Goal: Navigation & Orientation: Find specific page/section

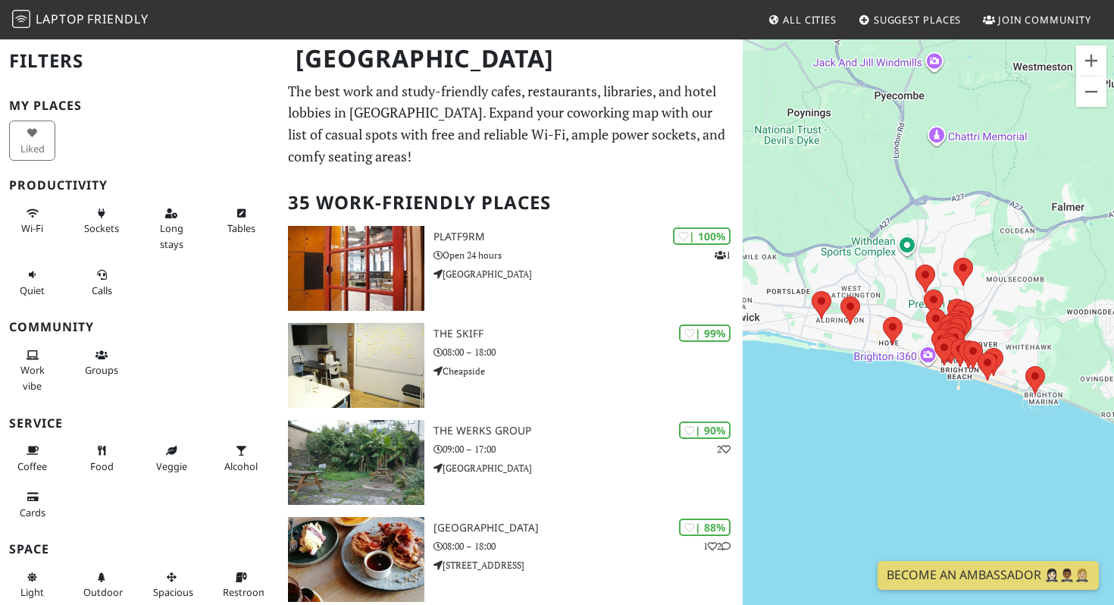
click at [966, 410] on div "To navigate, press the arrow keys." at bounding box center [927, 340] width 371 height 605
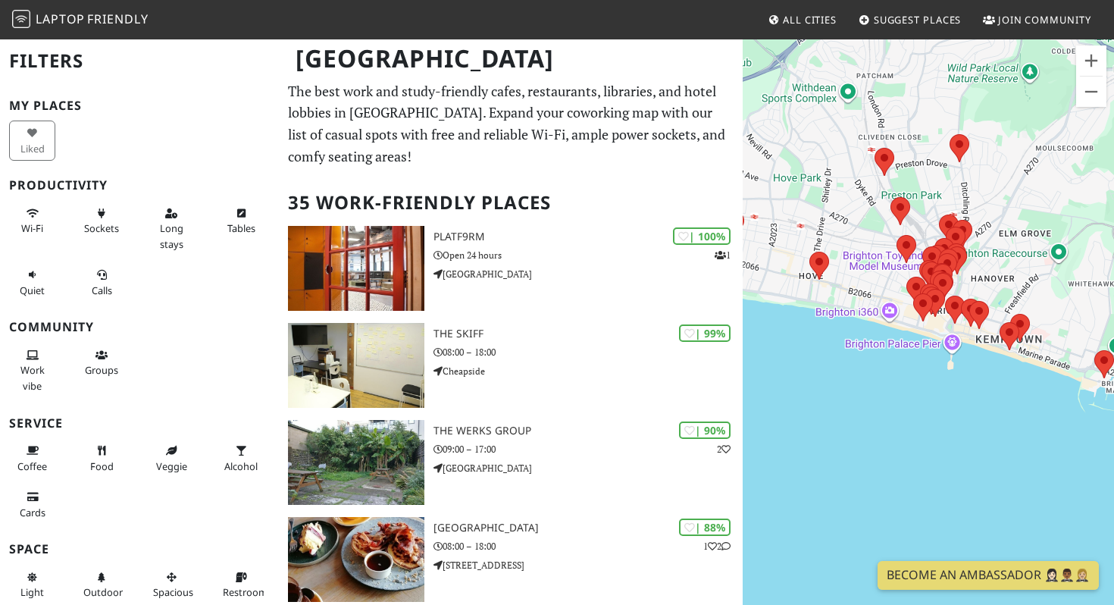
click at [998, 377] on div "To navigate, press the arrow keys." at bounding box center [927, 340] width 371 height 605
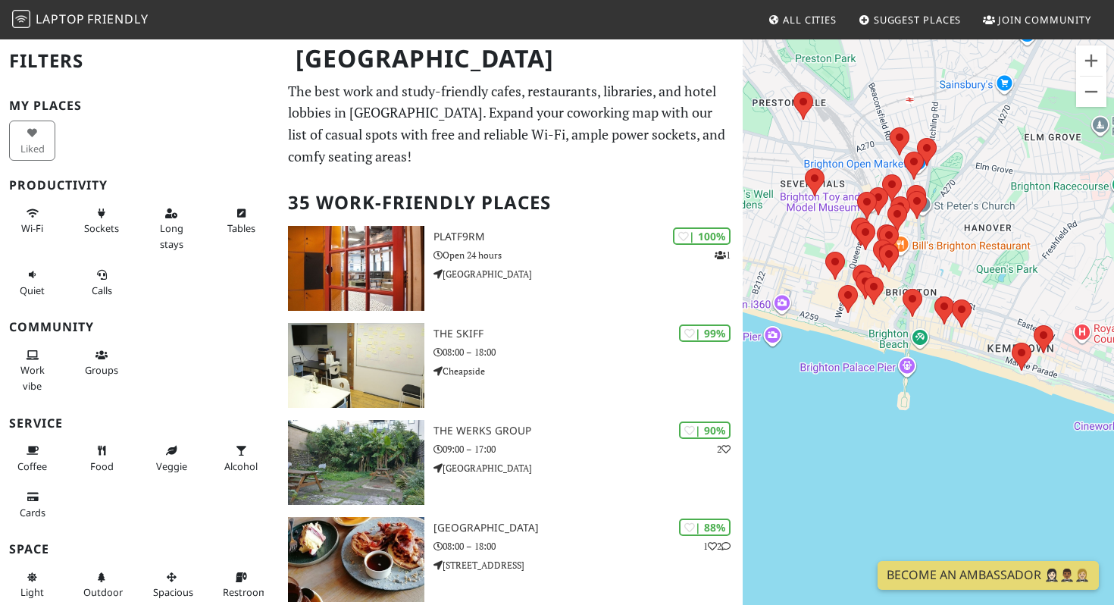
drag, startPoint x: 972, startPoint y: 171, endPoint x: 972, endPoint y: 242, distance: 71.2
click at [972, 242] on div "To navigate, press the arrow keys." at bounding box center [927, 340] width 371 height 605
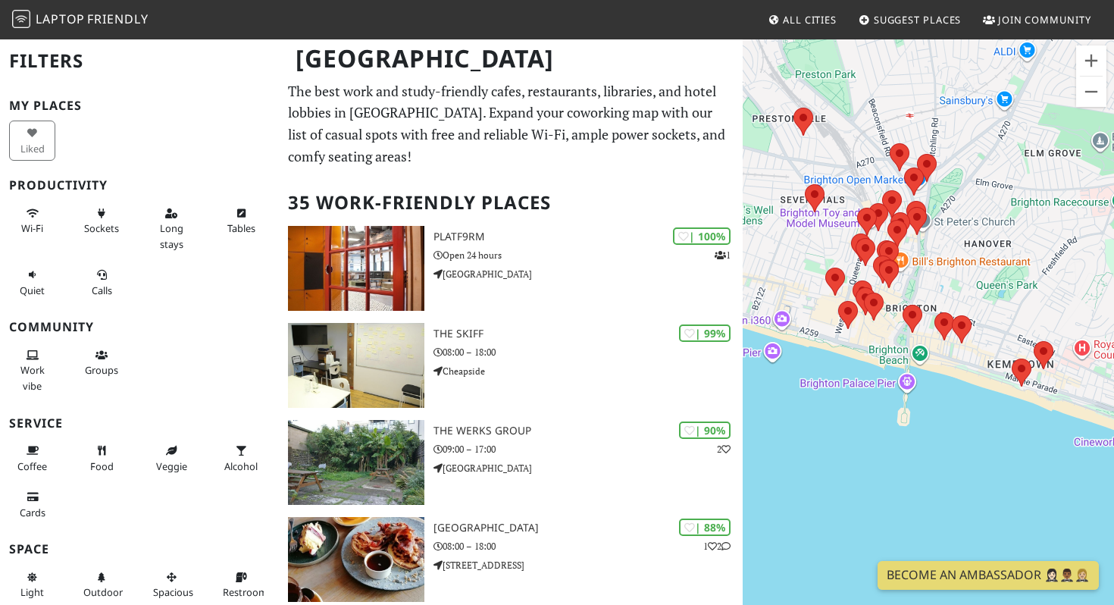
click at [944, 248] on div "To navigate, press the arrow keys." at bounding box center [927, 340] width 371 height 605
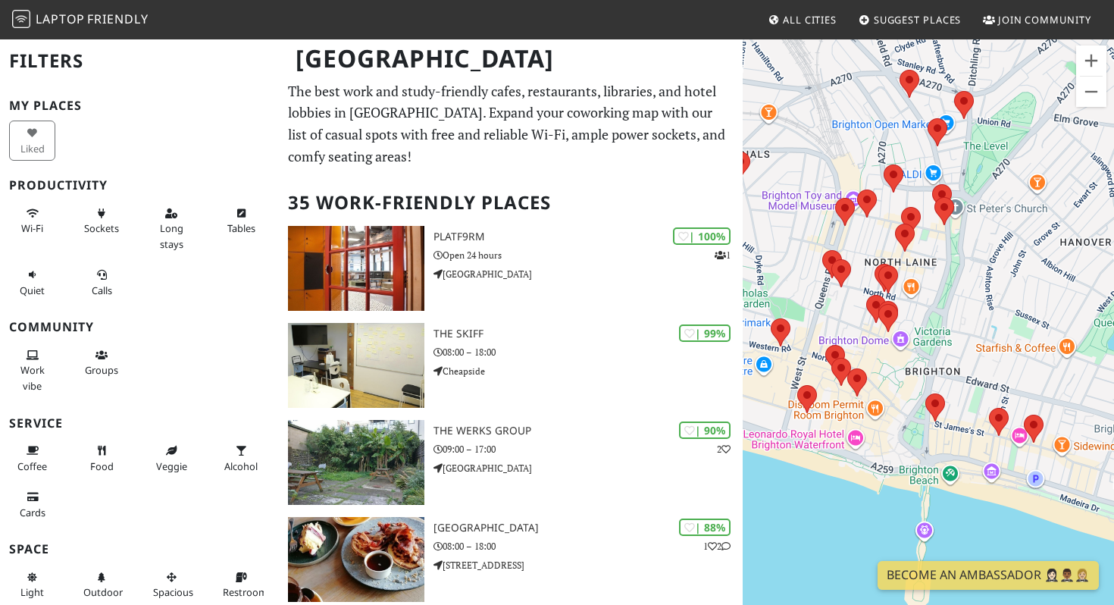
drag, startPoint x: 930, startPoint y: 236, endPoint x: 991, endPoint y: 239, distance: 61.4
click at [991, 239] on div "To navigate, press the arrow keys." at bounding box center [927, 340] width 371 height 605
click at [955, 265] on div "To navigate, press the arrow keys." at bounding box center [927, 340] width 371 height 605
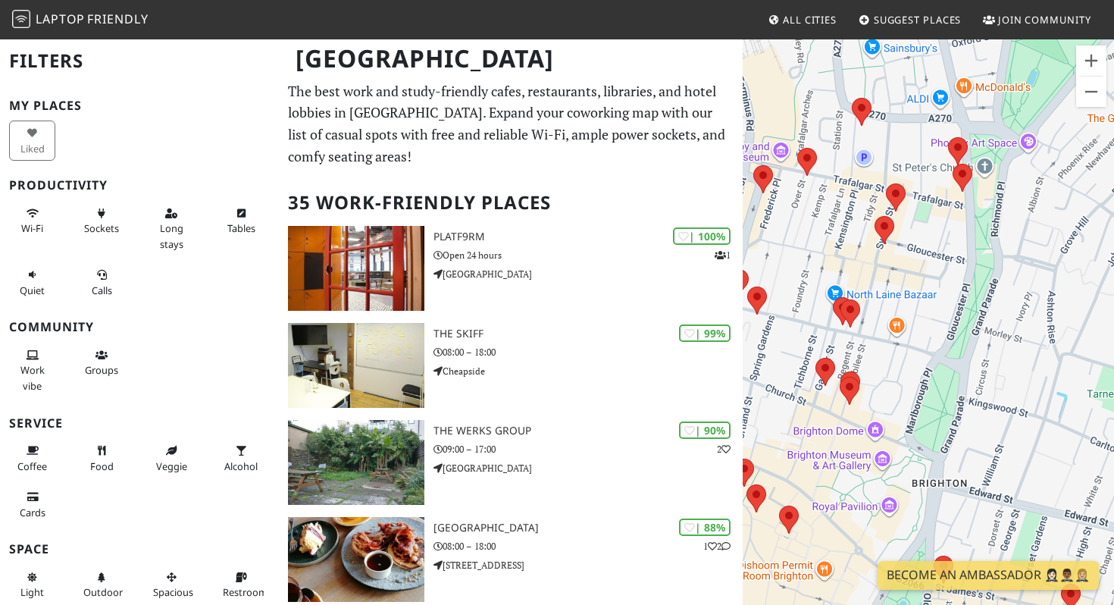
drag, startPoint x: 931, startPoint y: 249, endPoint x: 1011, endPoint y: 265, distance: 81.1
click at [1011, 265] on div "To navigate, press the arrow keys." at bounding box center [927, 340] width 371 height 605
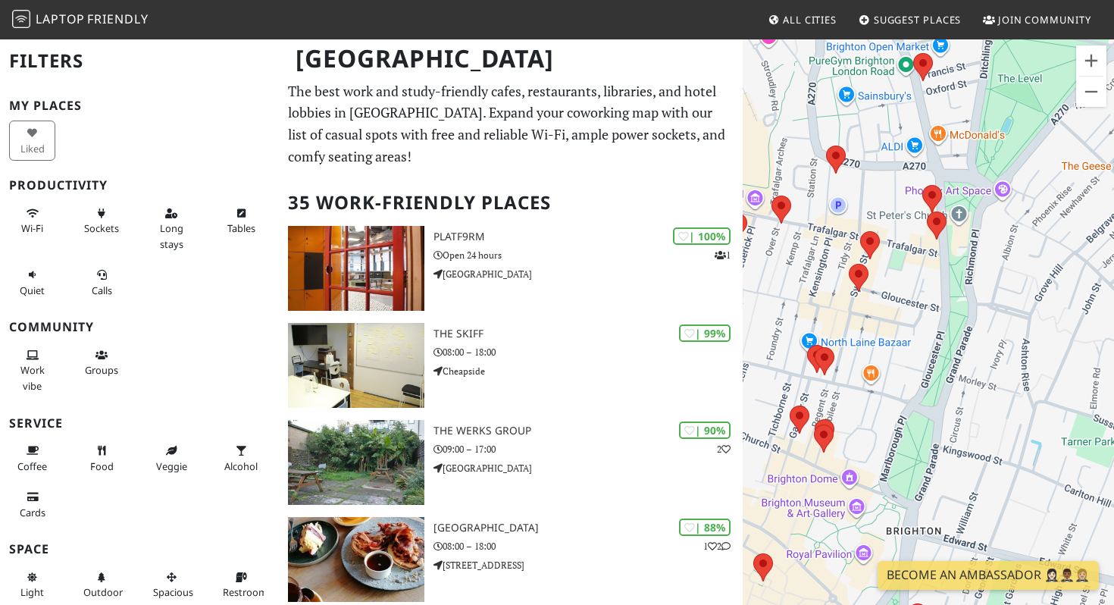
drag, startPoint x: 979, startPoint y: 284, endPoint x: 886, endPoint y: 323, distance: 100.2
click at [886, 323] on div "To navigate, press the arrow keys." at bounding box center [927, 340] width 371 height 605
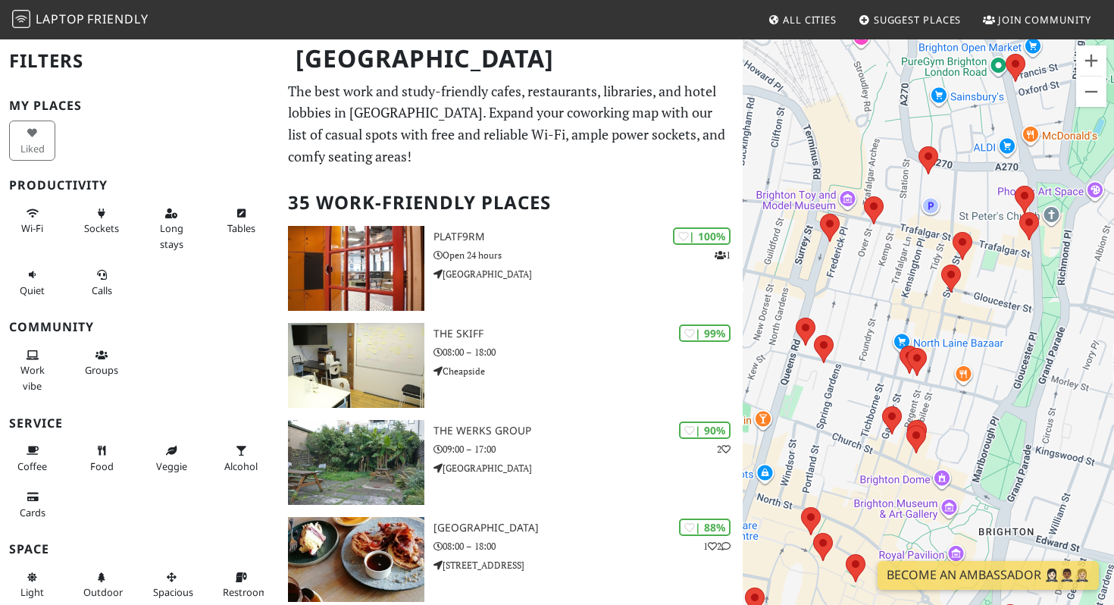
click at [936, 450] on div "To navigate, press the arrow keys." at bounding box center [927, 340] width 371 height 605
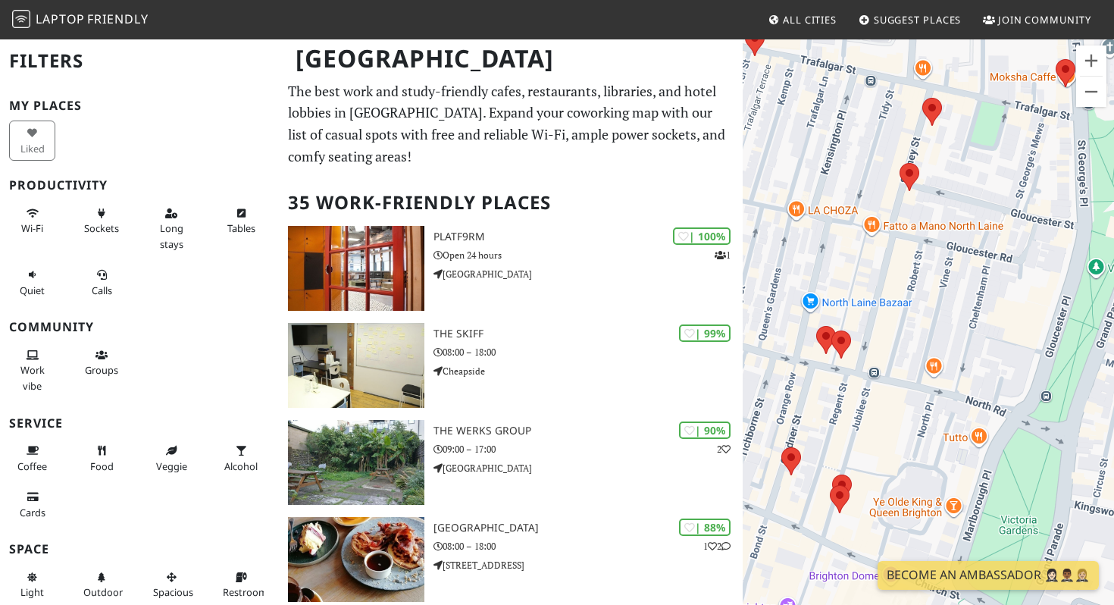
drag, startPoint x: 902, startPoint y: 347, endPoint x: 849, endPoint y: 403, distance: 77.2
click at [849, 403] on div "To navigate, press the arrow keys." at bounding box center [927, 340] width 371 height 605
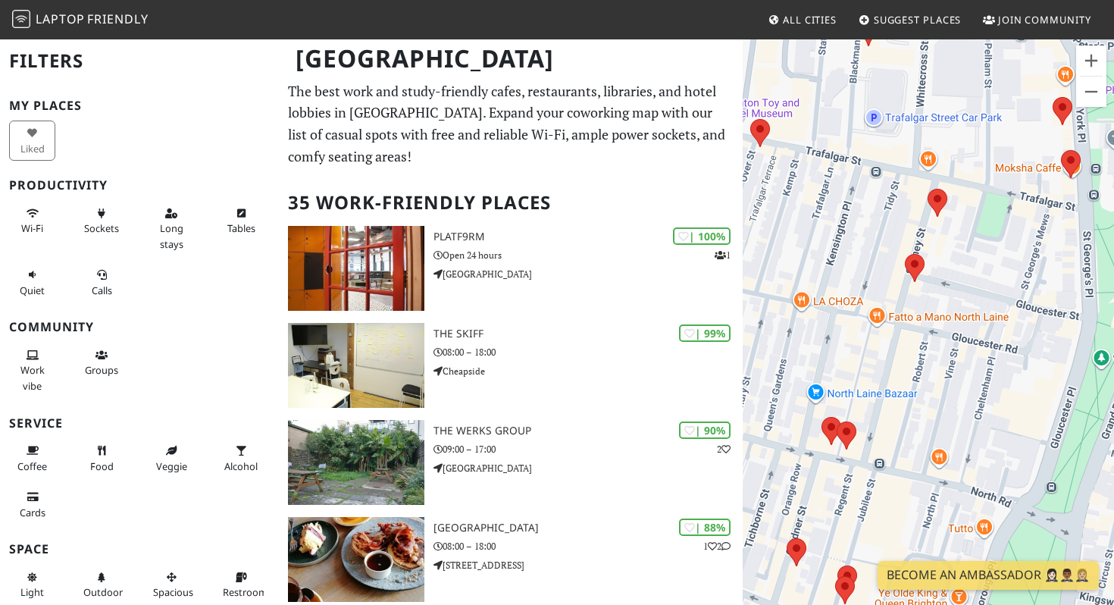
drag, startPoint x: 867, startPoint y: 203, endPoint x: 873, endPoint y: 279, distance: 76.0
click at [873, 278] on div "To navigate, press the arrow keys." at bounding box center [927, 340] width 371 height 605
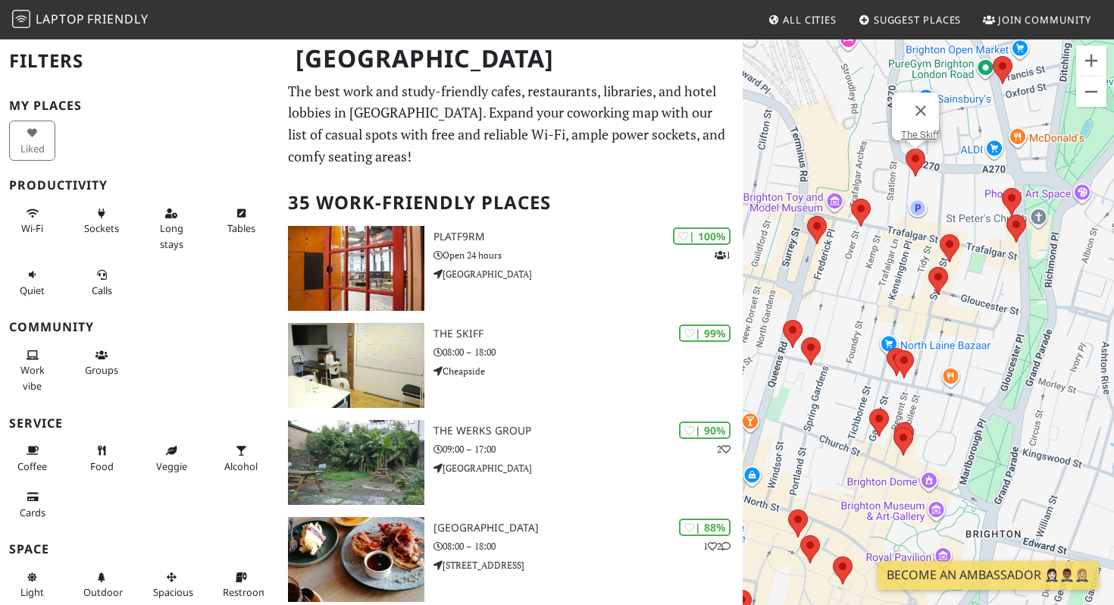
click at [905, 148] on area at bounding box center [905, 148] width 0 height 0
click at [913, 129] on link "The Skiff" at bounding box center [920, 134] width 38 height 11
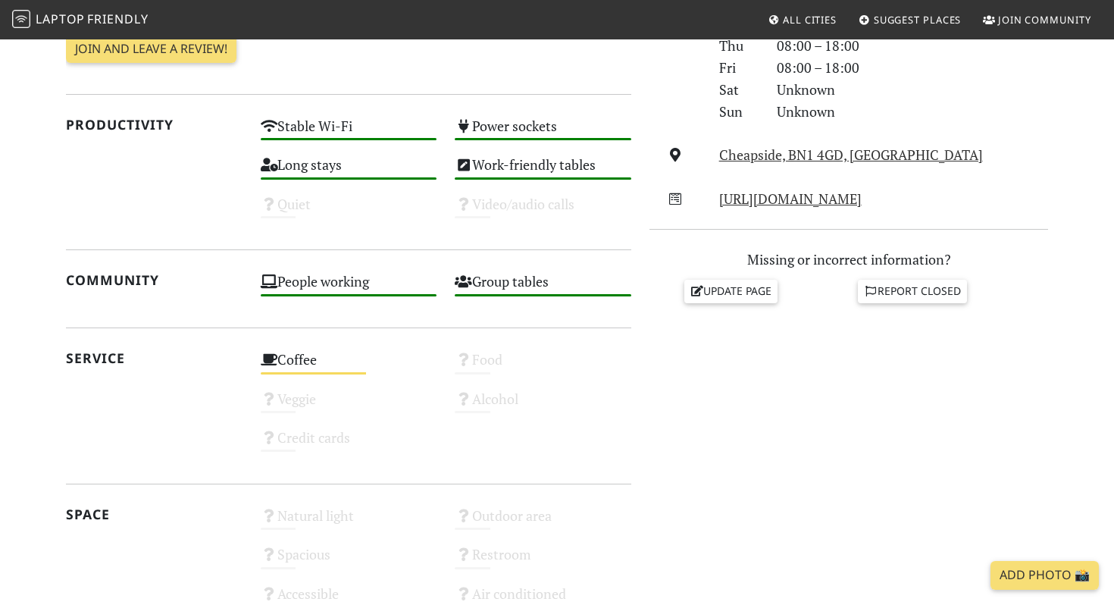
scroll to position [516, 0]
